Goal: Information Seeking & Learning: Learn about a topic

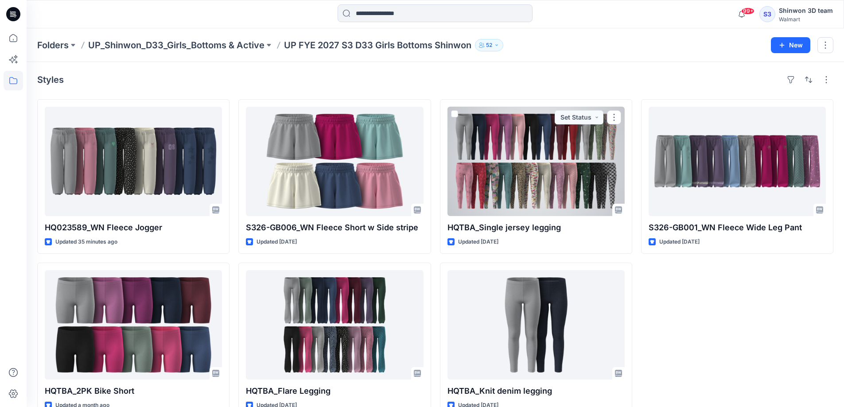
scroll to position [21, 0]
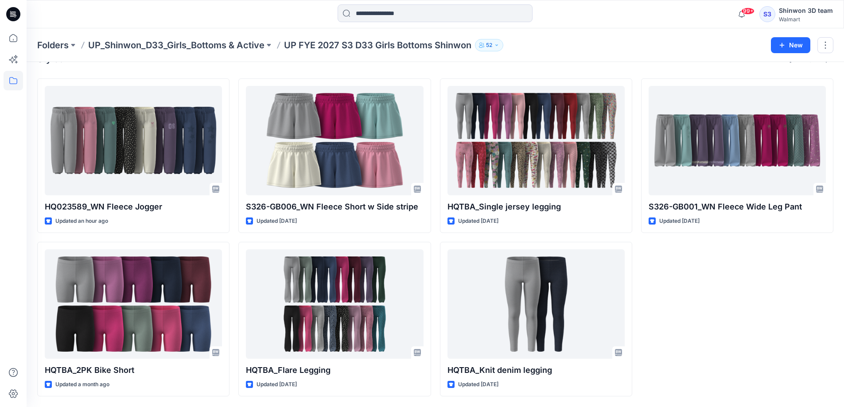
click at [232, 234] on div "HQ023589_WN Fleece Jogger Updated an hour ago HQTBA_2PK Bike Short Updated a mo…" at bounding box center [435, 237] width 796 height 318
click at [706, 314] on div "S326-GB001_WN Fleece Wide Leg Pant Updated [DATE]" at bounding box center [737, 237] width 192 height 318
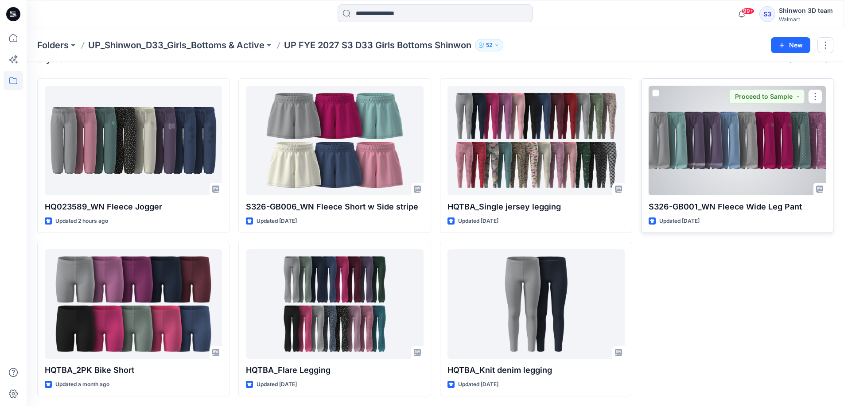
click at [743, 153] on div at bounding box center [736, 140] width 177 height 109
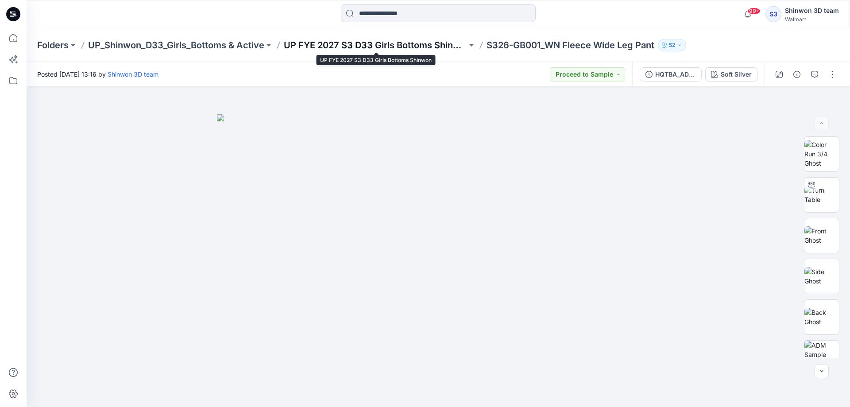
click at [375, 46] on p "UP FYE 2027 S3 D33 Girls Bottoms Shinwon" at bounding box center [375, 45] width 183 height 12
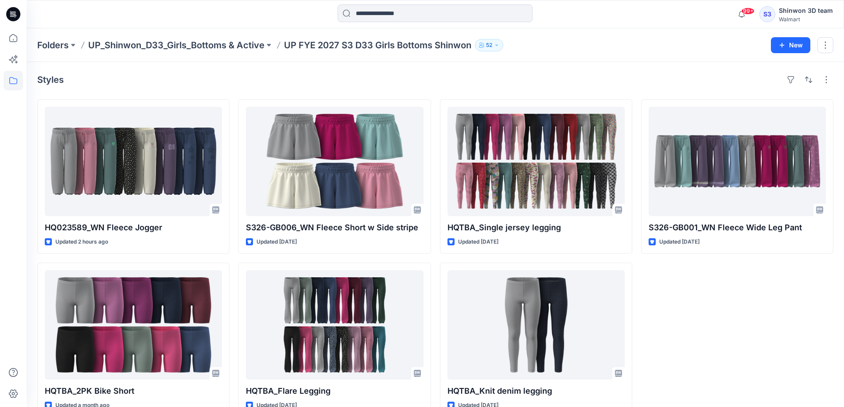
click at [667, 311] on div "S326-GB001_WN Fleece Wide Leg Pant Updated [DATE]" at bounding box center [737, 258] width 192 height 318
click at [442, 79] on div "Styles" at bounding box center [435, 80] width 796 height 14
click at [233, 254] on div "HQ023589_WN Fleece Jogger Updated 2 hours ago HQTBA_2PK Bike Short Updated a mo…" at bounding box center [435, 258] width 796 height 318
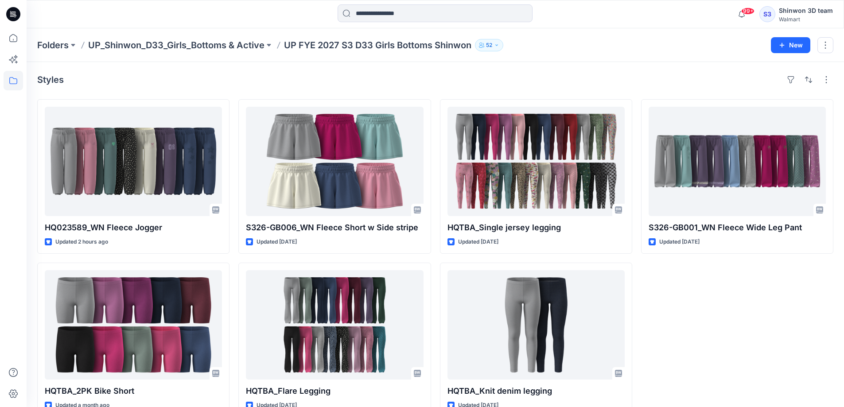
click at [233, 254] on div "HQ023589_WN Fleece Jogger Updated 2 hours ago HQTBA_2PK Bike Short Updated a mo…" at bounding box center [435, 258] width 796 height 318
click at [435, 85] on div "Styles" at bounding box center [435, 80] width 796 height 14
click at [434, 257] on div "HQ023589_WN Fleece Jogger Updated 2 hours ago HQTBA_2PK Bike Short Updated a mo…" at bounding box center [435, 258] width 796 height 318
